Goal: Navigation & Orientation: Find specific page/section

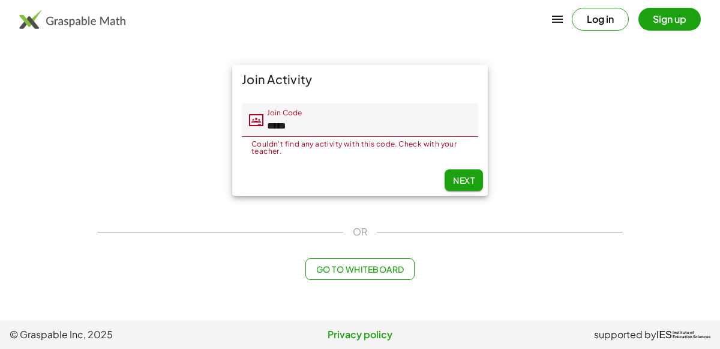
click at [460, 174] on button "Next" at bounding box center [464, 180] width 38 height 22
click at [385, 262] on button "Go to Whiteboard" at bounding box center [360, 269] width 109 height 22
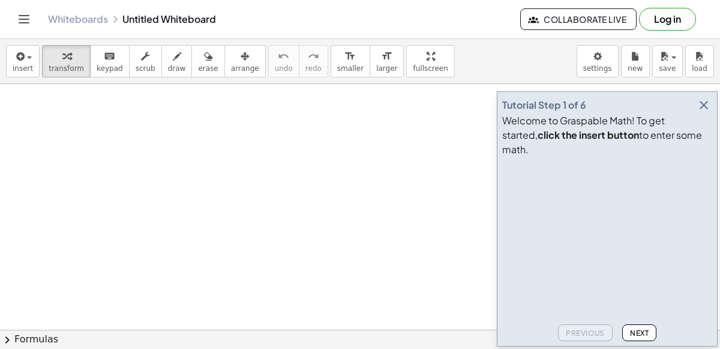
click at [703, 112] on icon "button" at bounding box center [704, 105] width 14 height 14
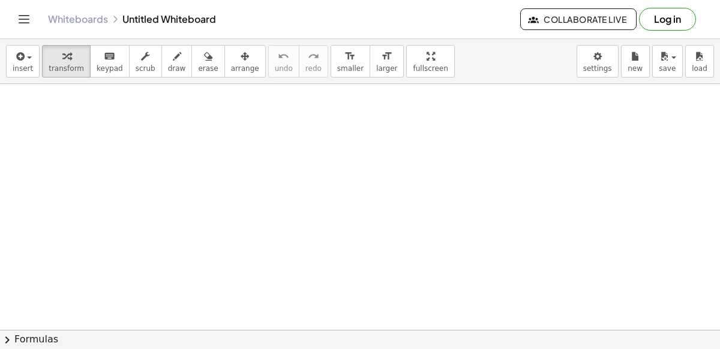
click at [28, 21] on icon "Toggle navigation" at bounding box center [24, 19] width 14 height 14
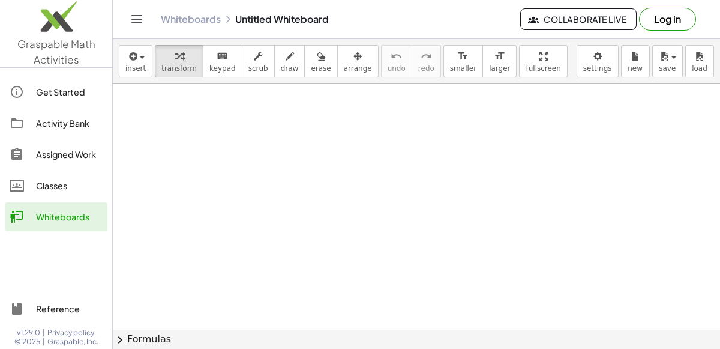
click at [45, 41] on img at bounding box center [56, 19] width 112 height 51
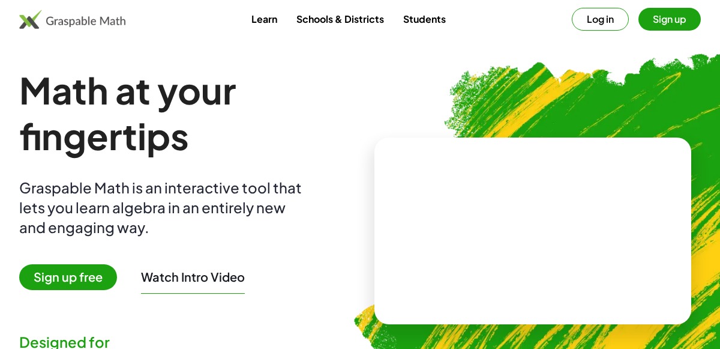
click at [612, 18] on button "Log in" at bounding box center [600, 19] width 57 height 23
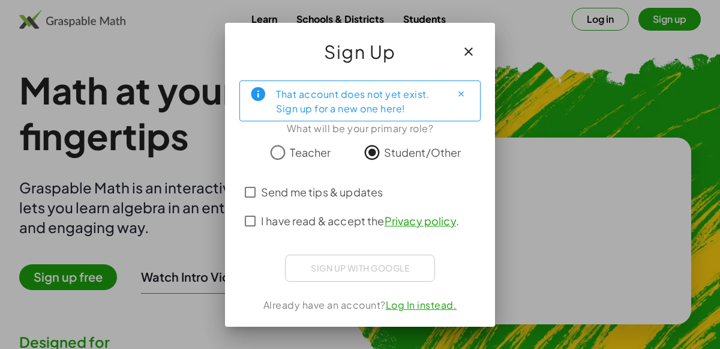
click at [288, 220] on span "I have read & accept the Privacy policy ." at bounding box center [360, 221] width 198 height 16
